Goal: Information Seeking & Learning: Learn about a topic

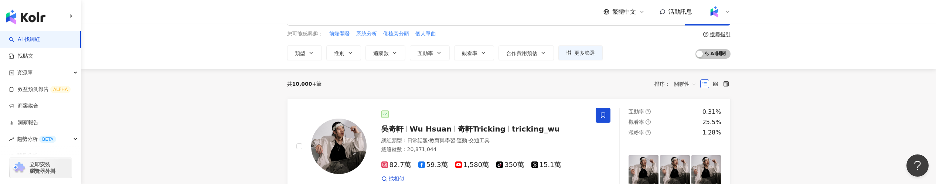
scroll to position [31, 0]
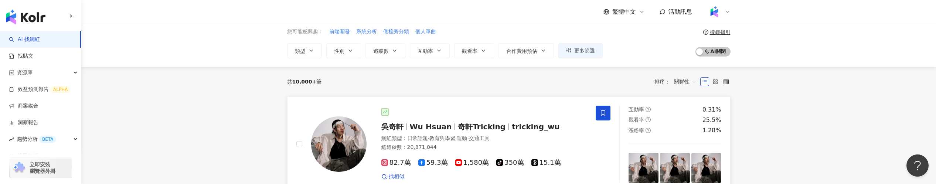
click at [425, 120] on div "吳奇軒 Wu Hsuan 奇軒Tricking tricking_wu 網紅類型 ： 日常話題 · 教育與學習 · 運動 · 交通工具 總追蹤數 ： 20,8…" at bounding box center [476, 144] width 221 height 72
